Goal: Obtain resource: Download file/media

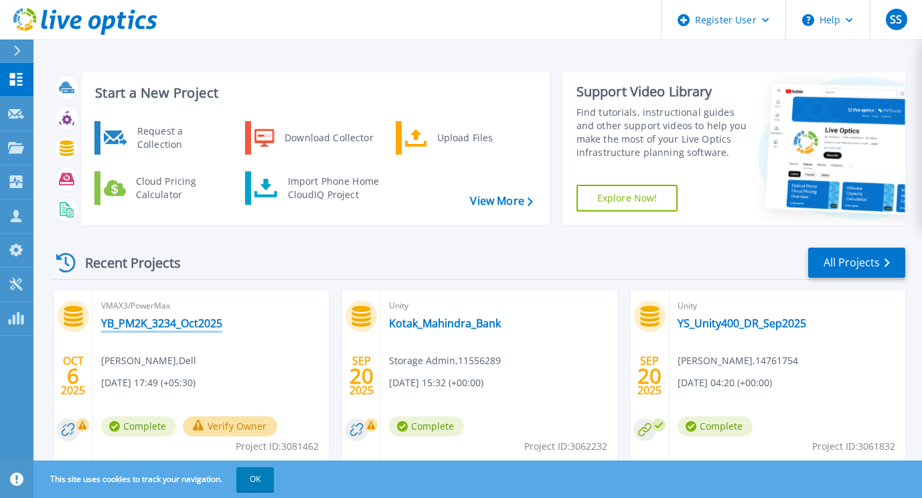
click at [181, 323] on link "YB_PM2K_3234_Oct2025" at bounding box center [161, 323] width 121 height 13
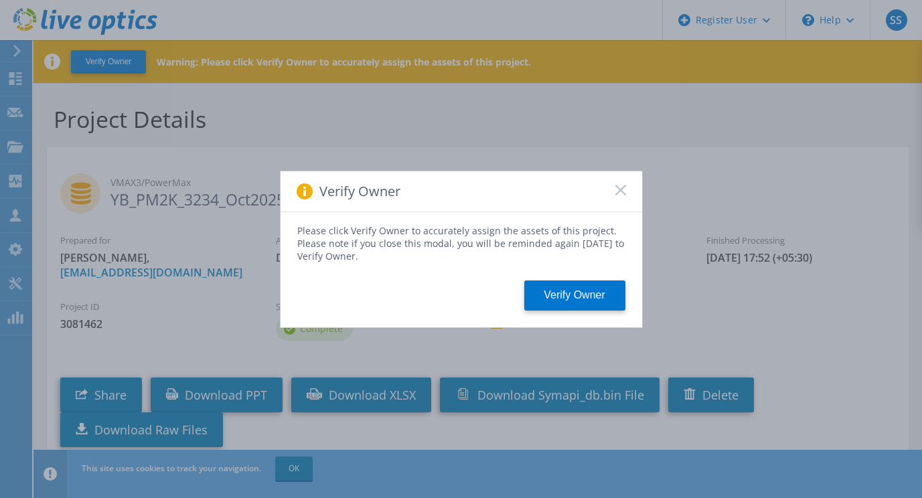
click at [620, 184] on div "Verify Owner" at bounding box center [460, 191] width 361 height 41
click at [620, 189] on rect at bounding box center [619, 189] width 11 height 11
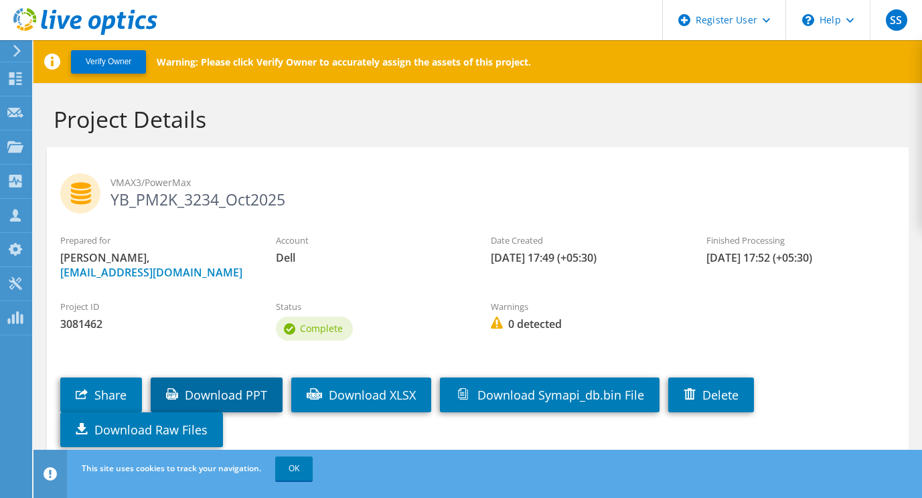
click at [249, 398] on link "Download PPT" at bounding box center [217, 394] width 132 height 35
